Goal: Transaction & Acquisition: Book appointment/travel/reservation

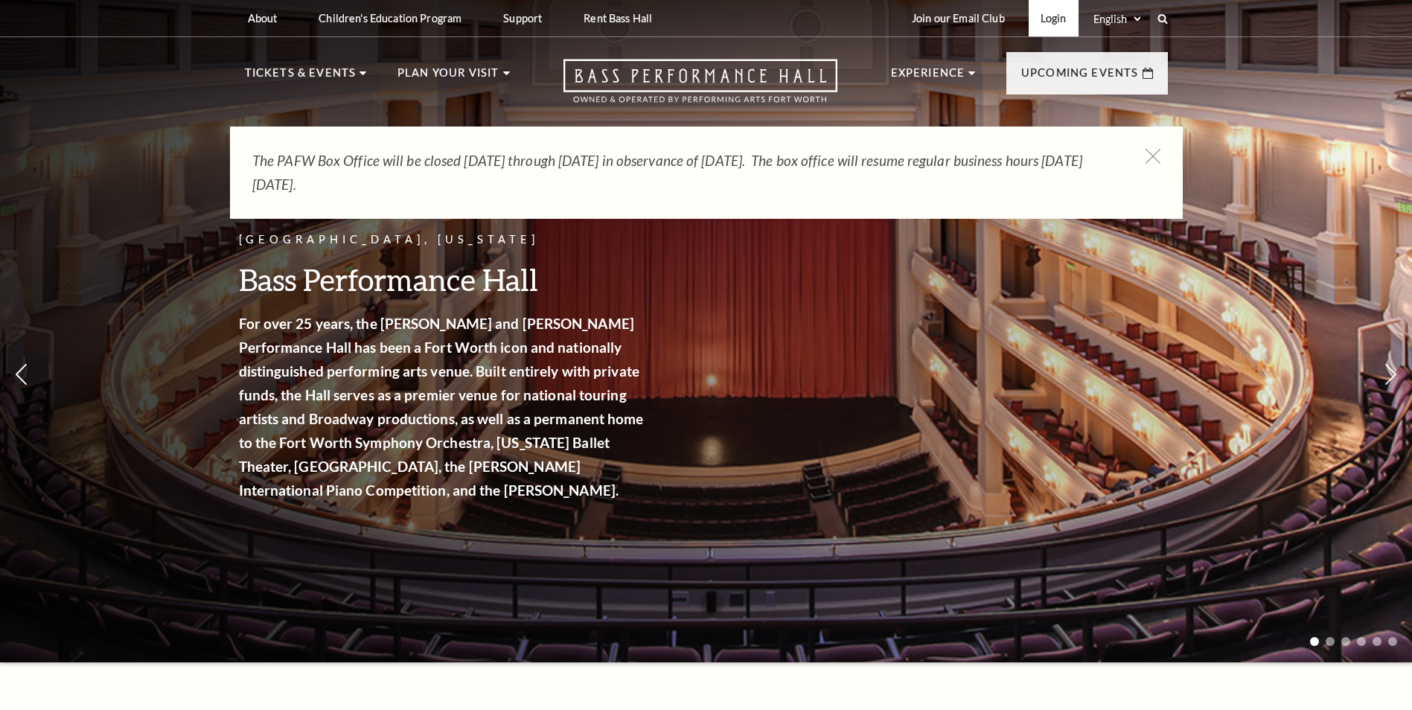
click at [1062, 15] on link "Login" at bounding box center [1054, 18] width 50 height 36
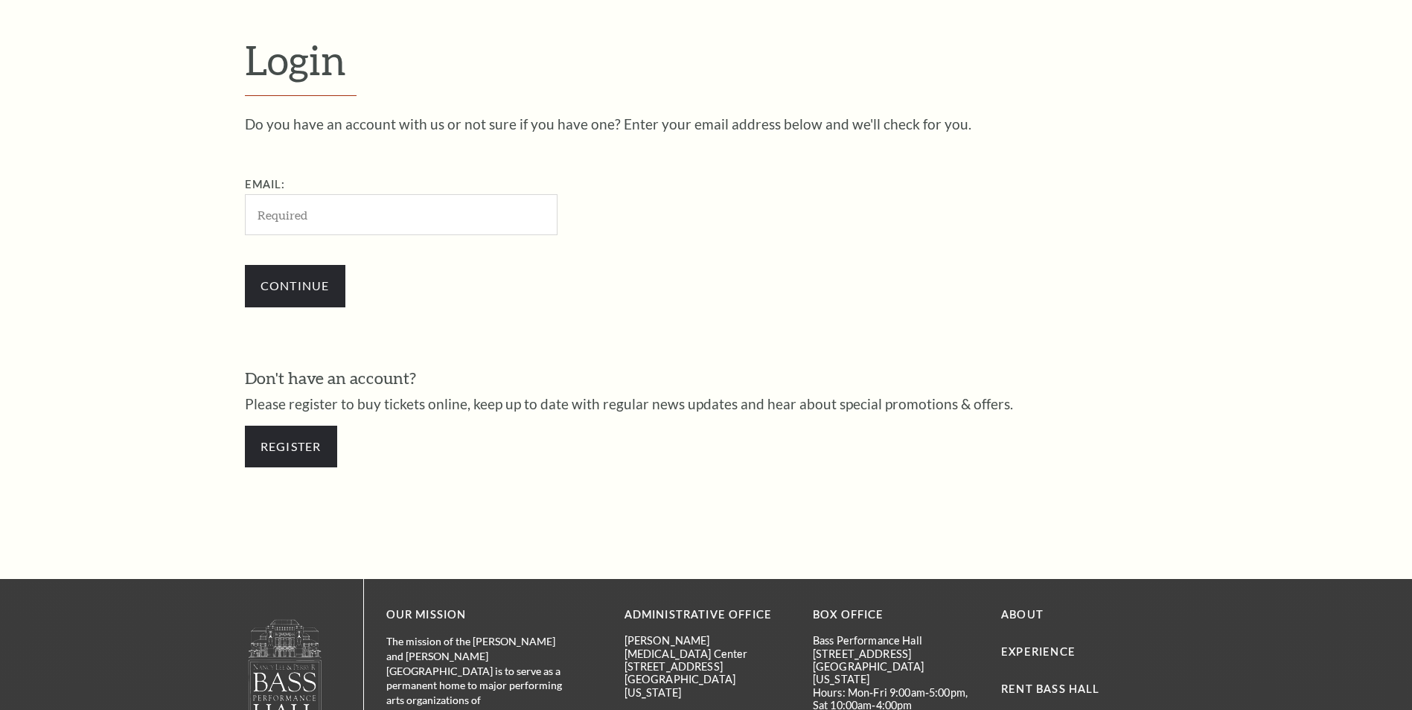
scroll to position [497, 0]
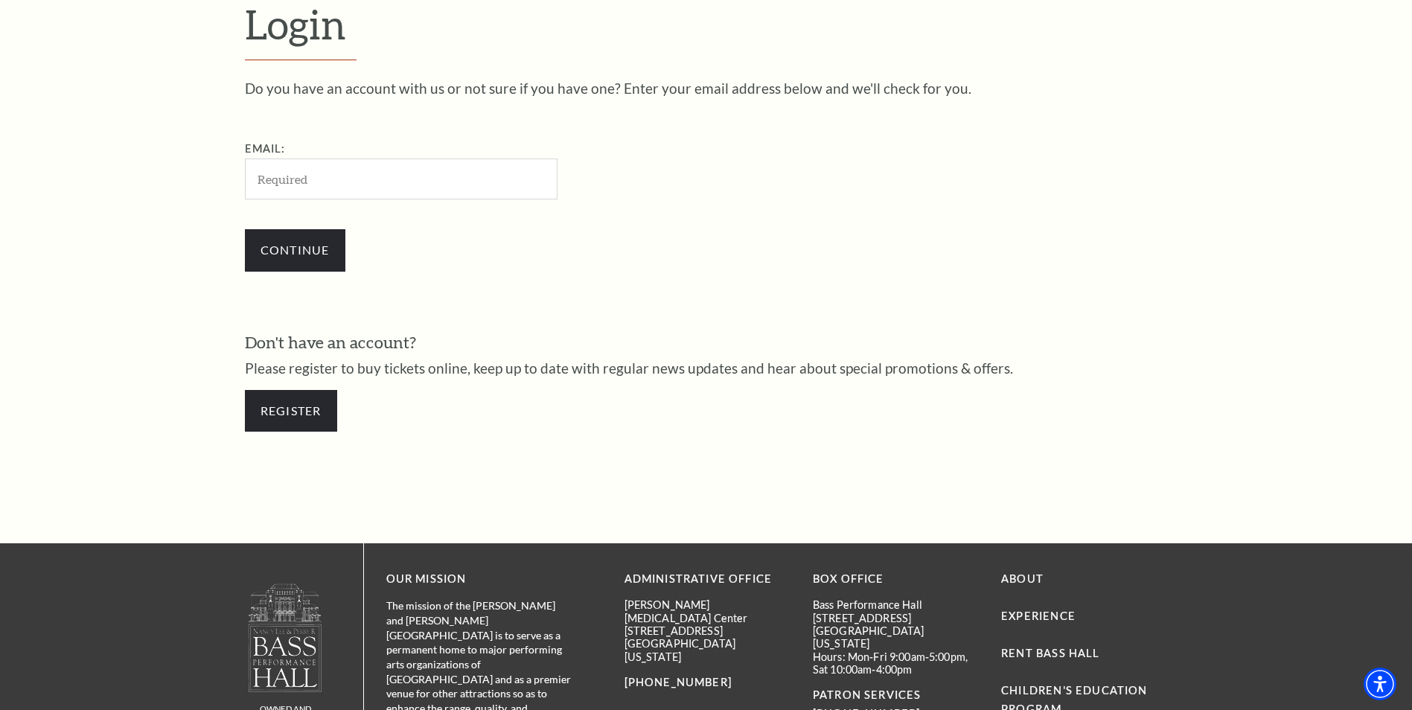
click at [348, 179] on input "Email:" at bounding box center [401, 179] width 313 height 41
type input "[EMAIL_ADDRESS][DOMAIN_NAME]"
click at [319, 249] on input "Continue" at bounding box center [295, 250] width 101 height 42
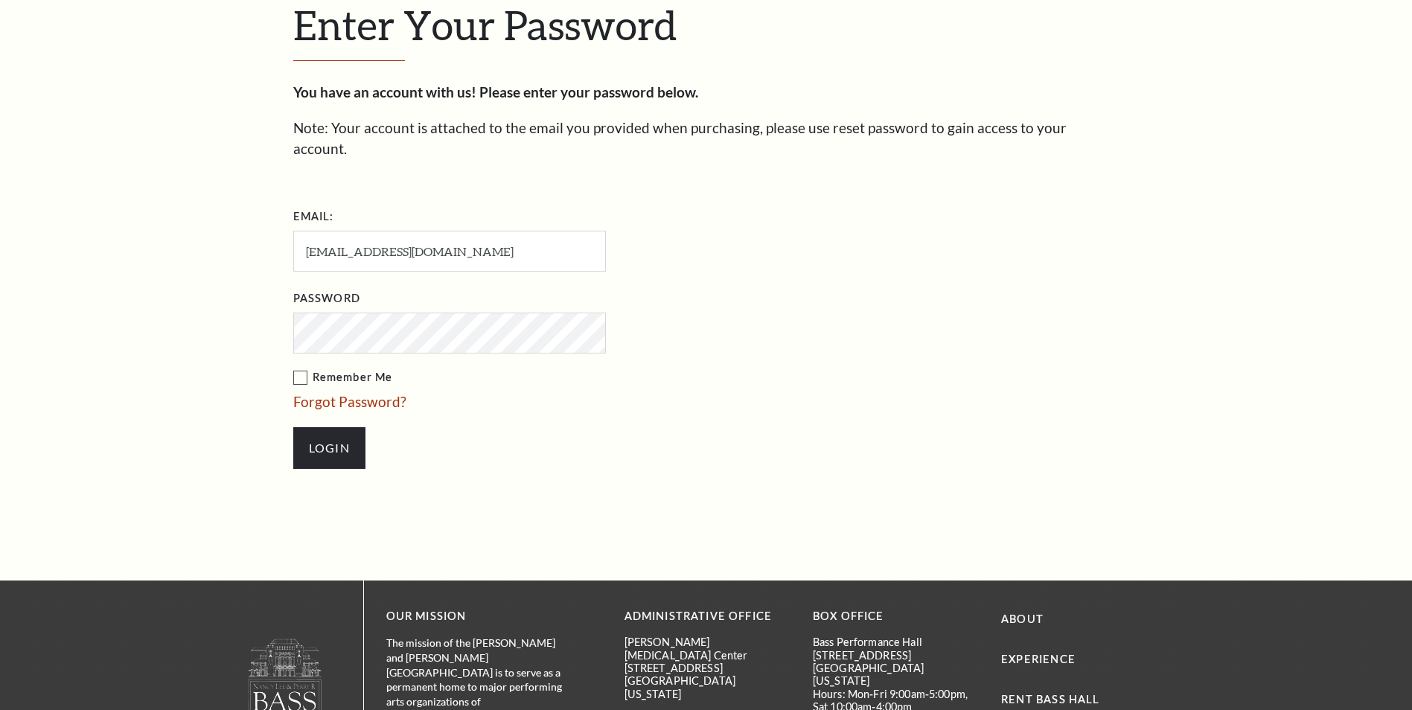
scroll to position [512, 0]
click at [338, 427] on input "Login" at bounding box center [329, 448] width 72 height 42
click at [303, 368] on label "Remember Me" at bounding box center [524, 377] width 462 height 19
click at [0, 0] on input "Remember Me" at bounding box center [0, 0] width 0 height 0
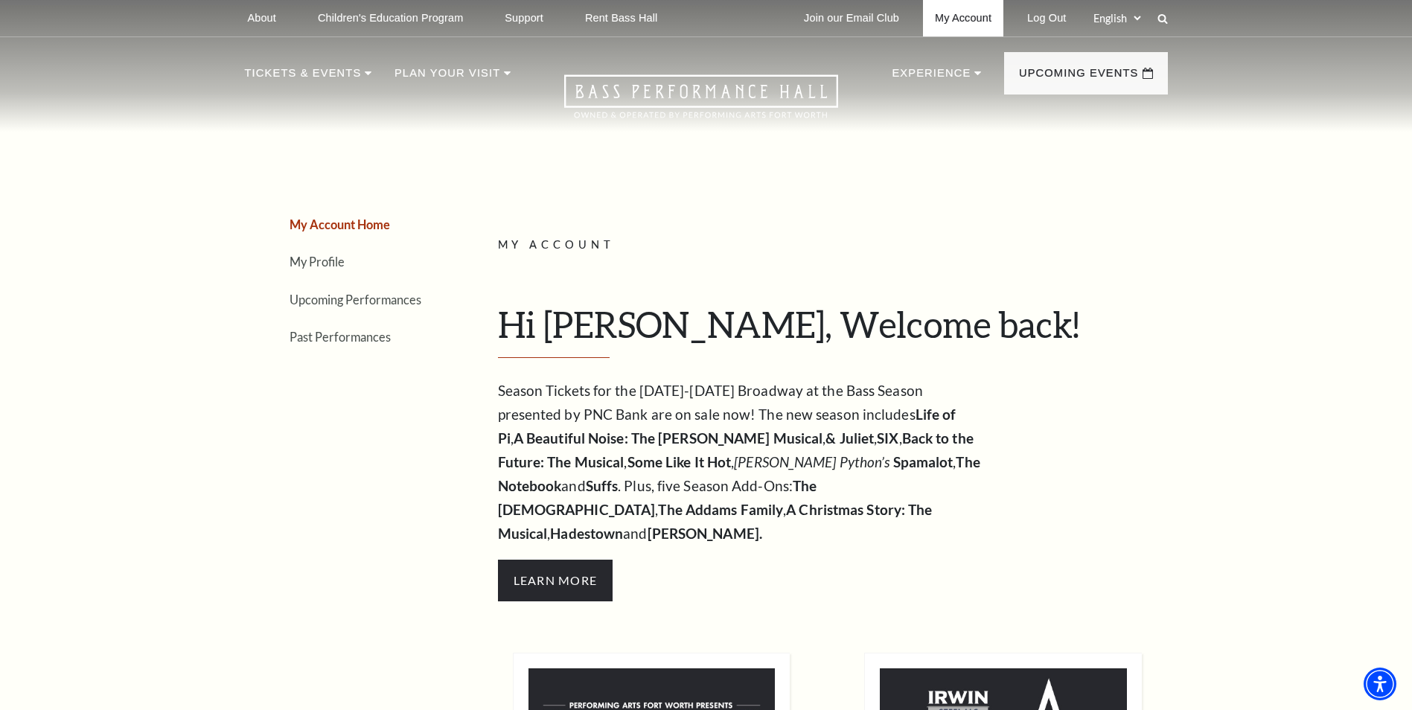
click at [972, 21] on link "My Account" at bounding box center [963, 18] width 80 height 36
click at [375, 299] on link "Upcoming Performances" at bounding box center [356, 300] width 132 height 14
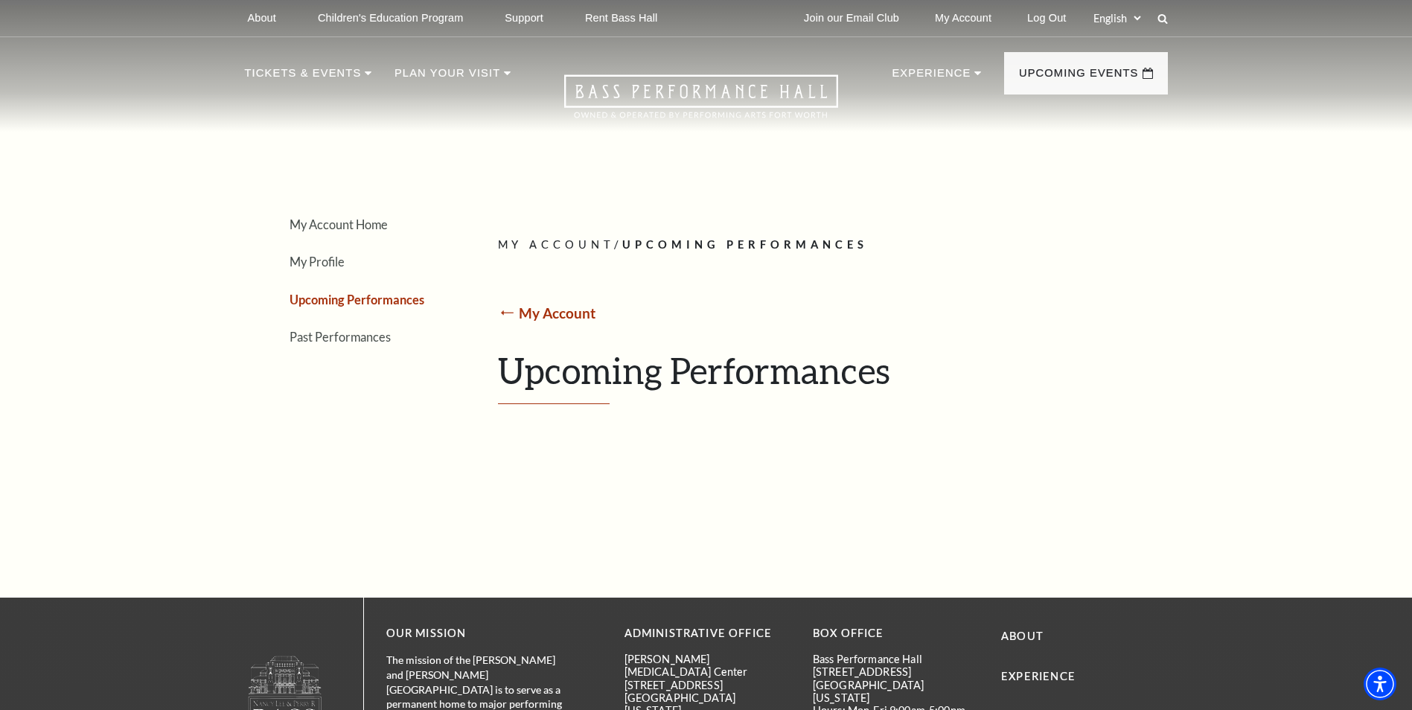
click at [560, 311] on link "My Account" at bounding box center [557, 313] width 77 height 17
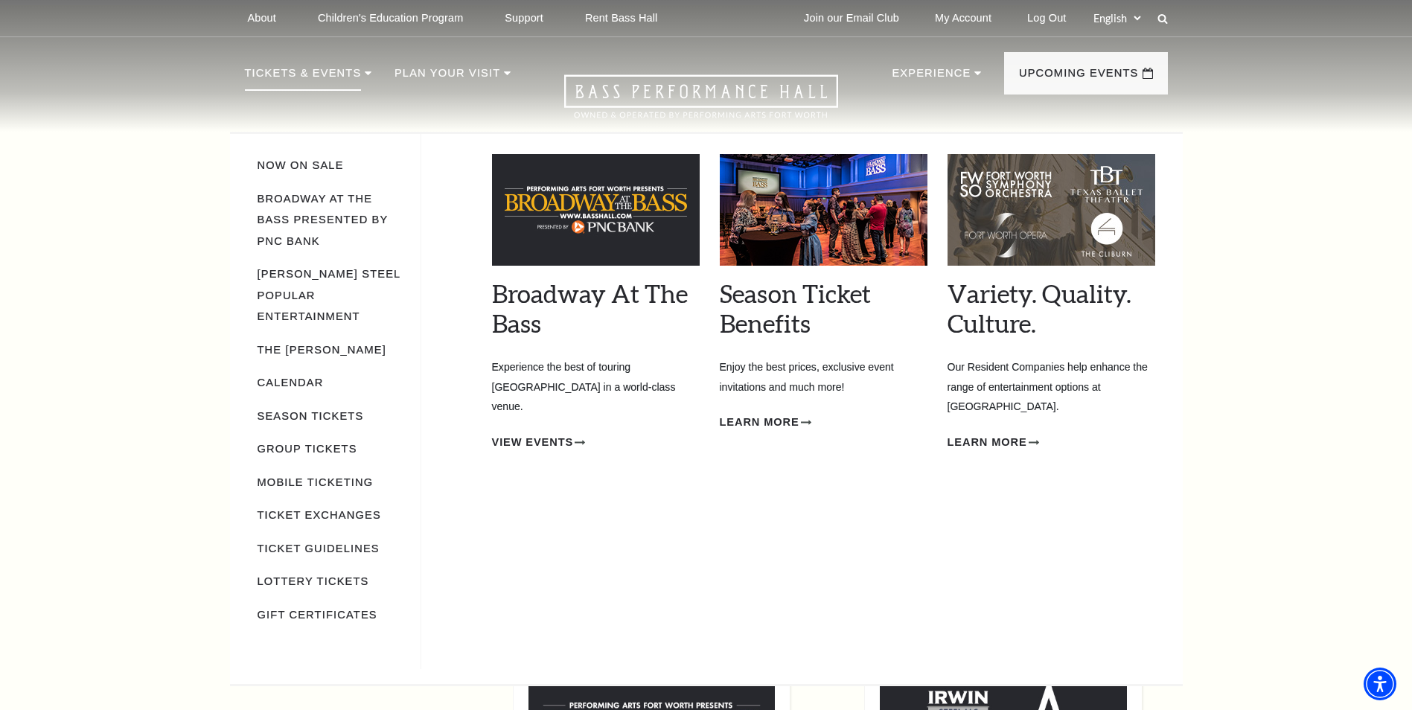
click at [328, 69] on p "Tickets & Events" at bounding box center [303, 77] width 117 height 27
click at [316, 162] on link "Now On Sale" at bounding box center [301, 165] width 86 height 12
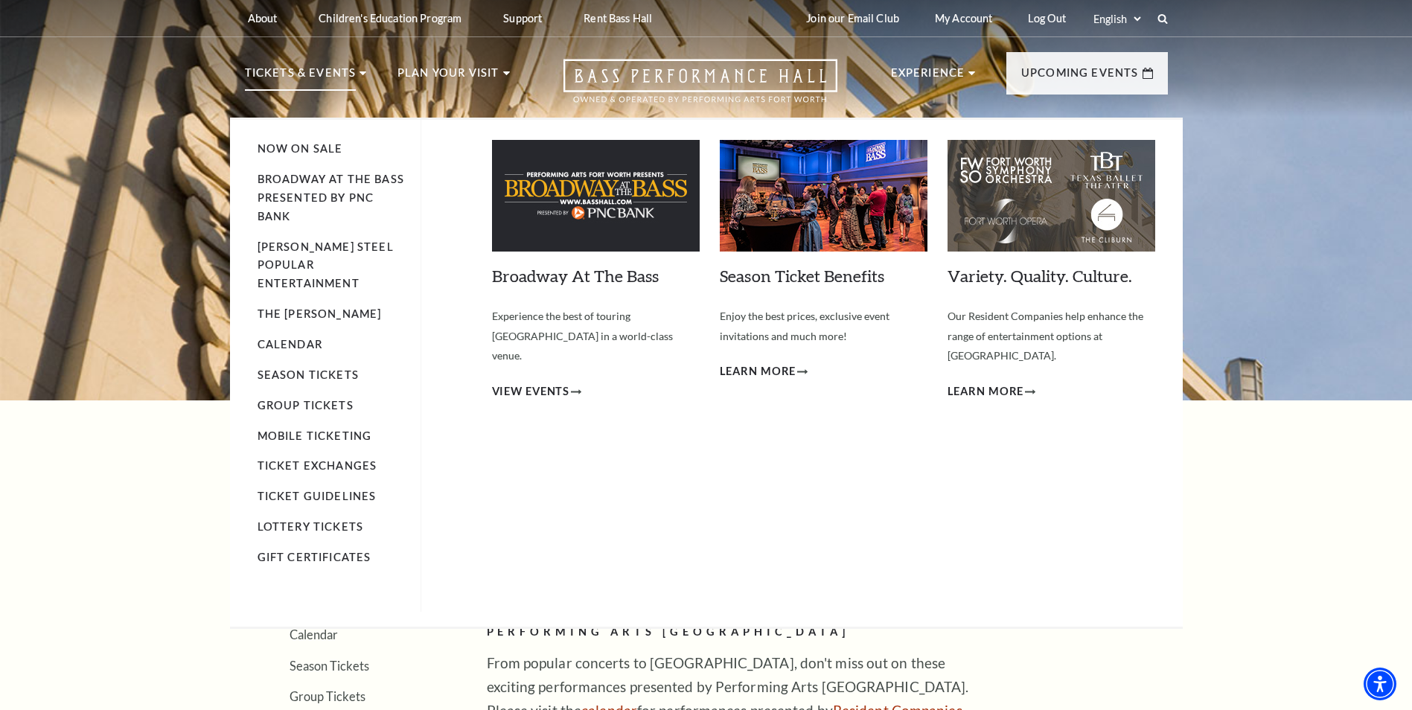
click at [328, 71] on p "Tickets & Events" at bounding box center [301, 77] width 112 height 27
click at [360, 74] on icon at bounding box center [363, 73] width 7 height 4
click at [331, 143] on link "Now On Sale" at bounding box center [301, 148] width 86 height 13
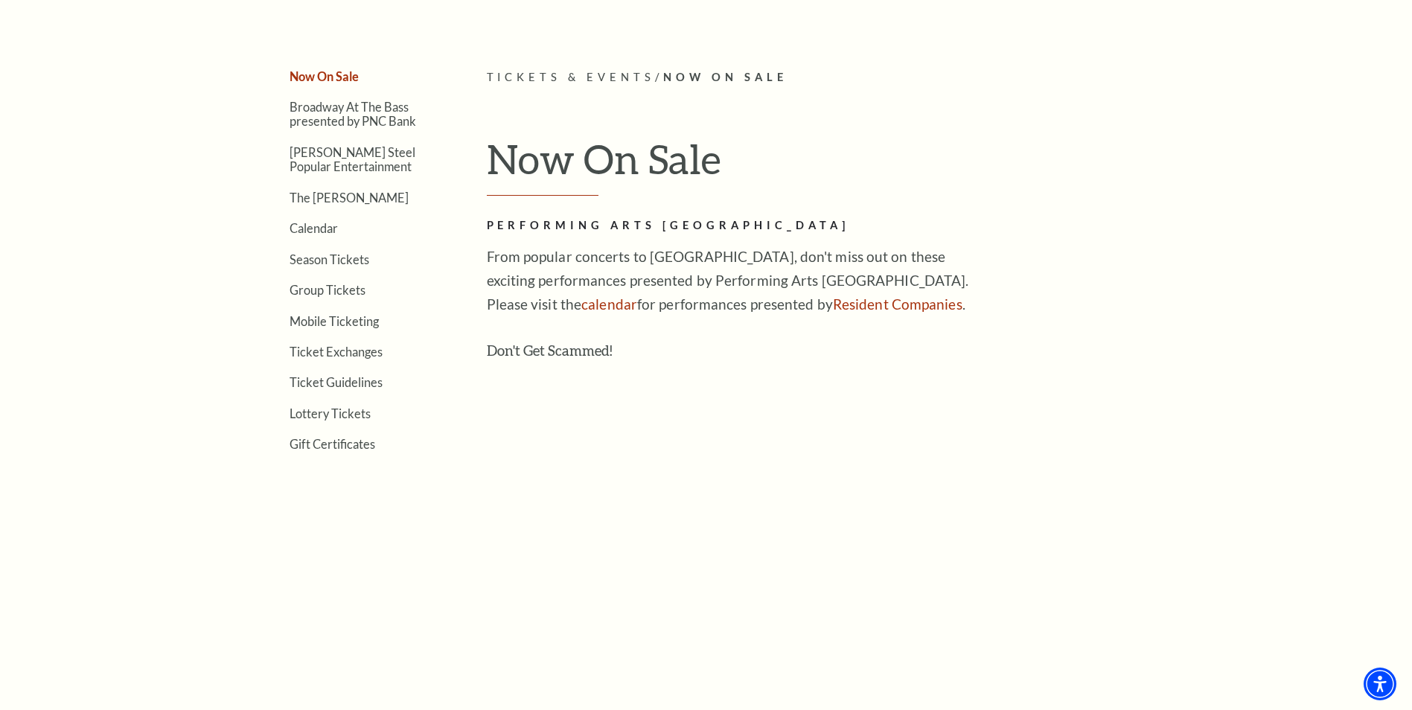
scroll to position [372, 0]
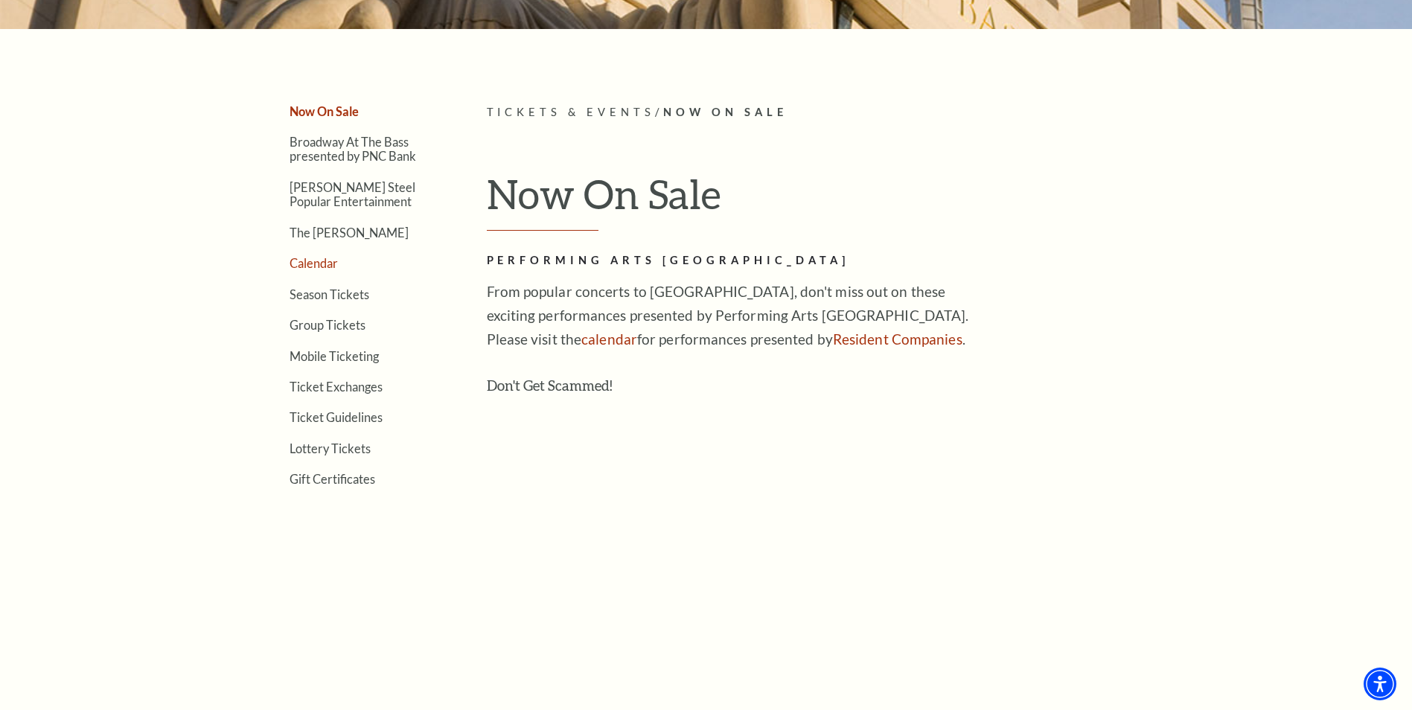
click at [319, 264] on link "Calendar" at bounding box center [314, 263] width 48 height 14
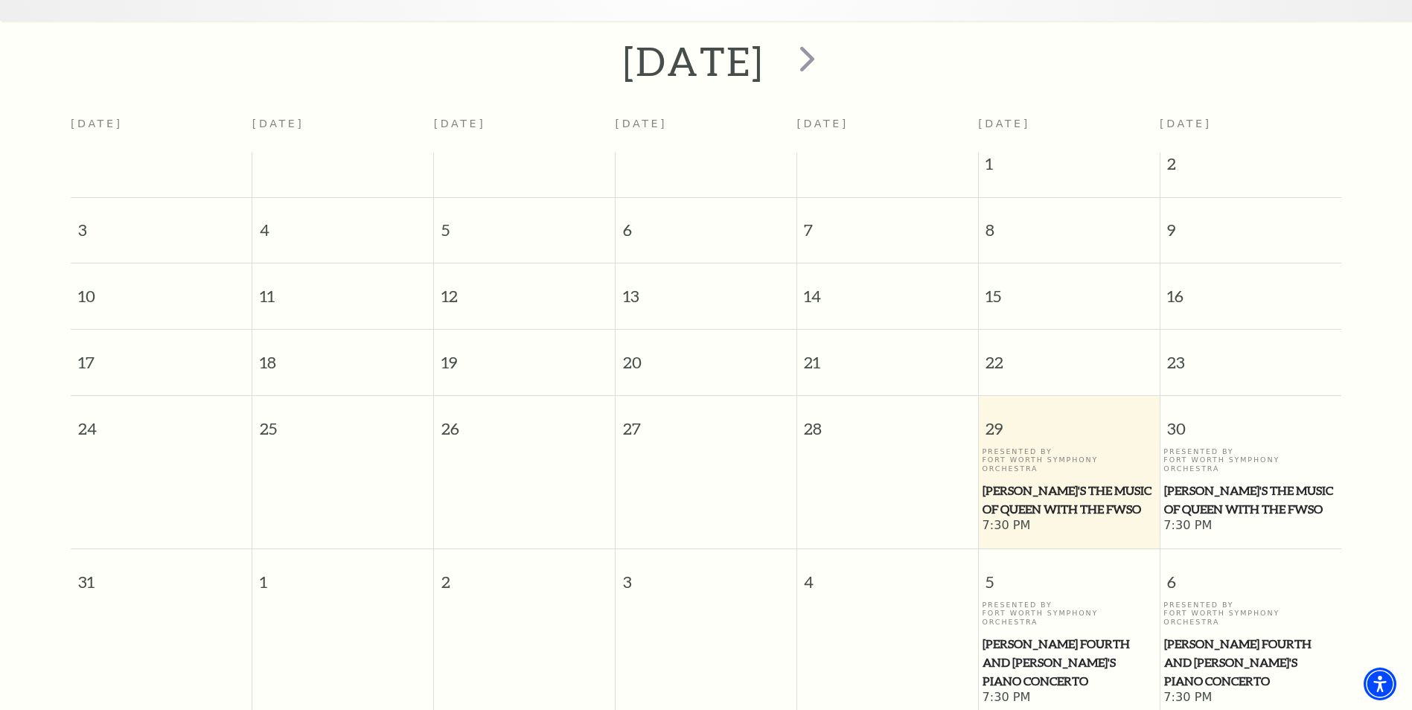
scroll to position [313, 0]
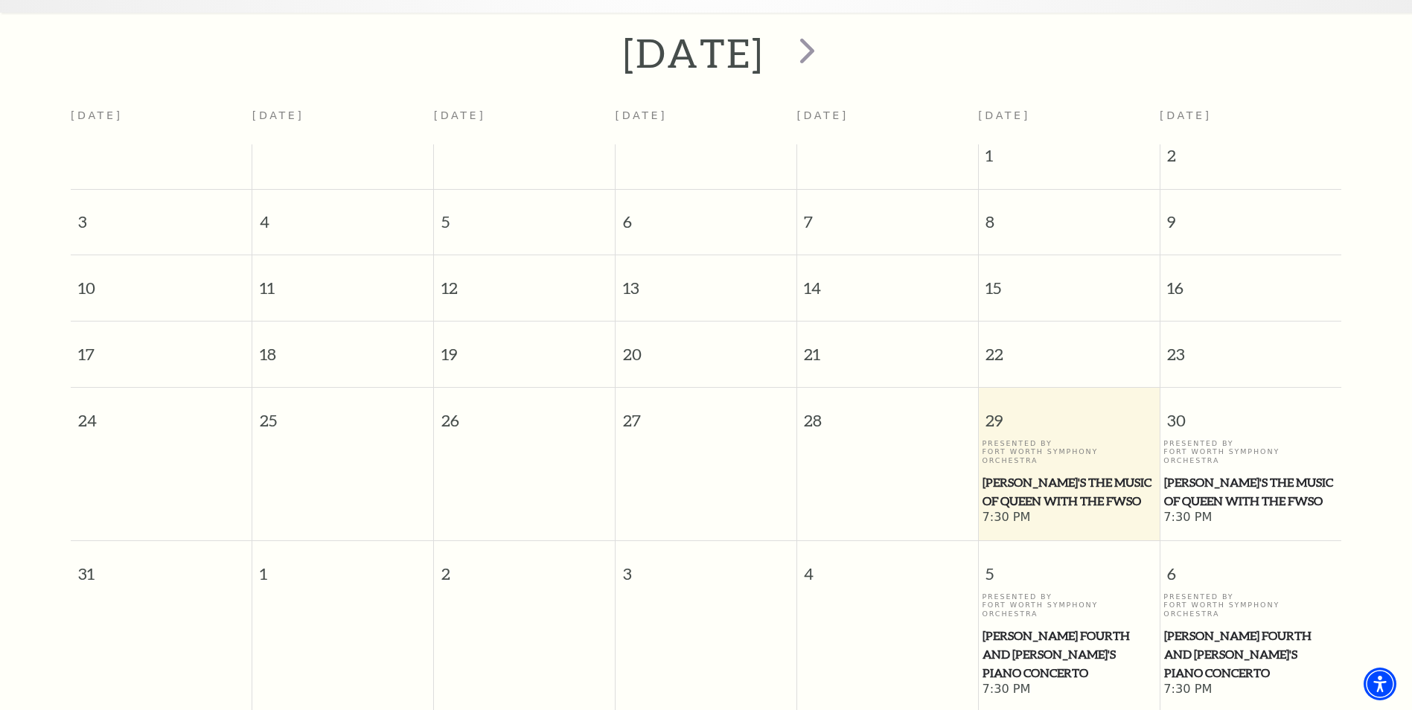
click at [1054, 474] on span "[PERSON_NAME]'s The Music of Queen with the FWSO" at bounding box center [1069, 492] width 172 height 36
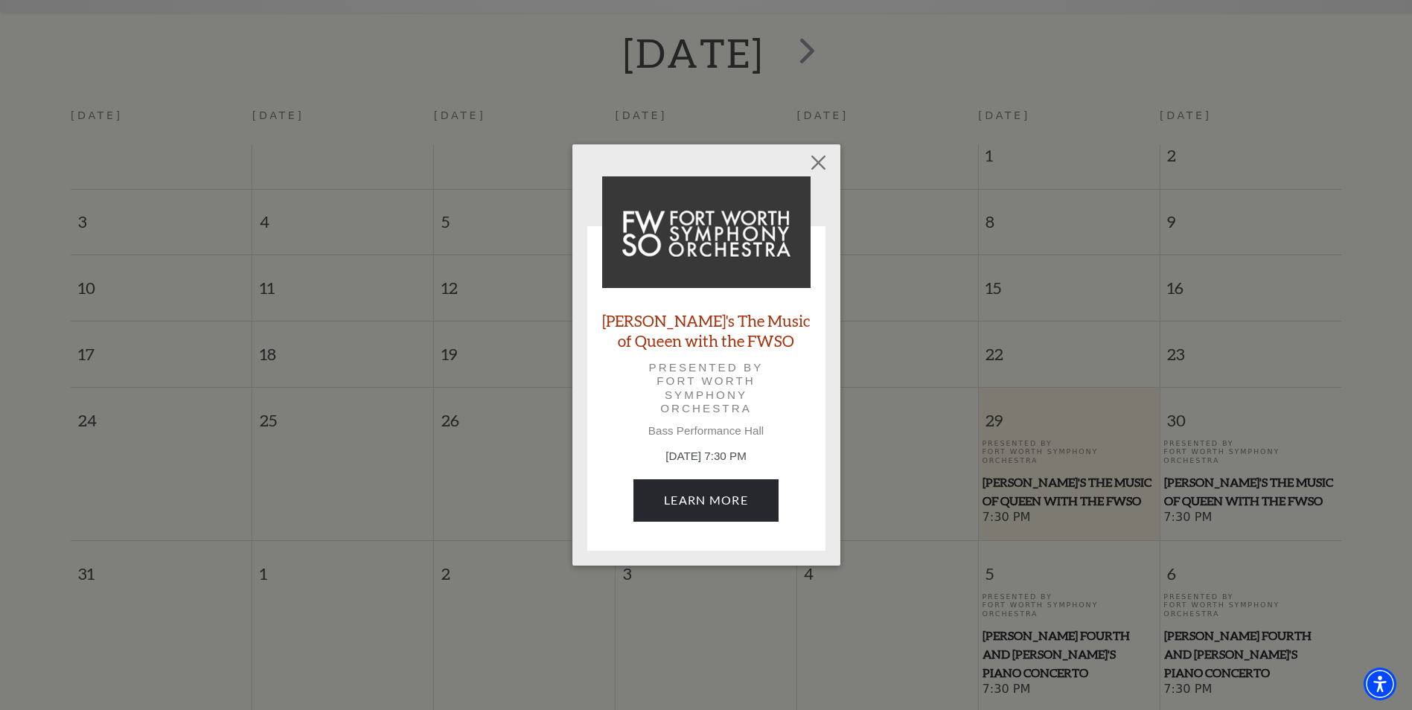
click at [733, 323] on link "[PERSON_NAME]'s The Music of Queen with the FWSO" at bounding box center [706, 330] width 208 height 40
